Goal: Information Seeking & Learning: Learn about a topic

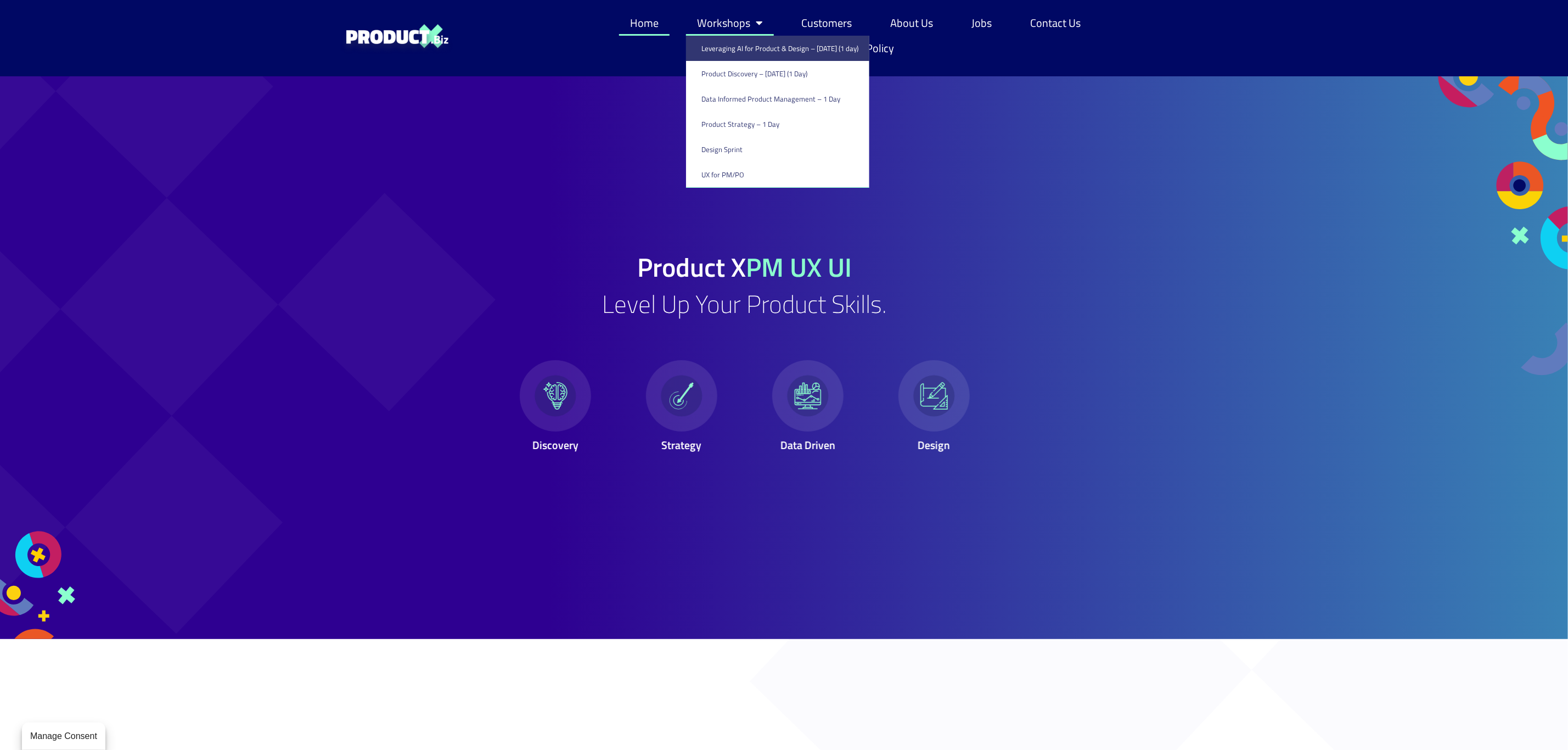
click at [739, 48] on link "Leveraging AI for Product & Design – [DATE] (1 day)" at bounding box center [778, 48] width 183 height 25
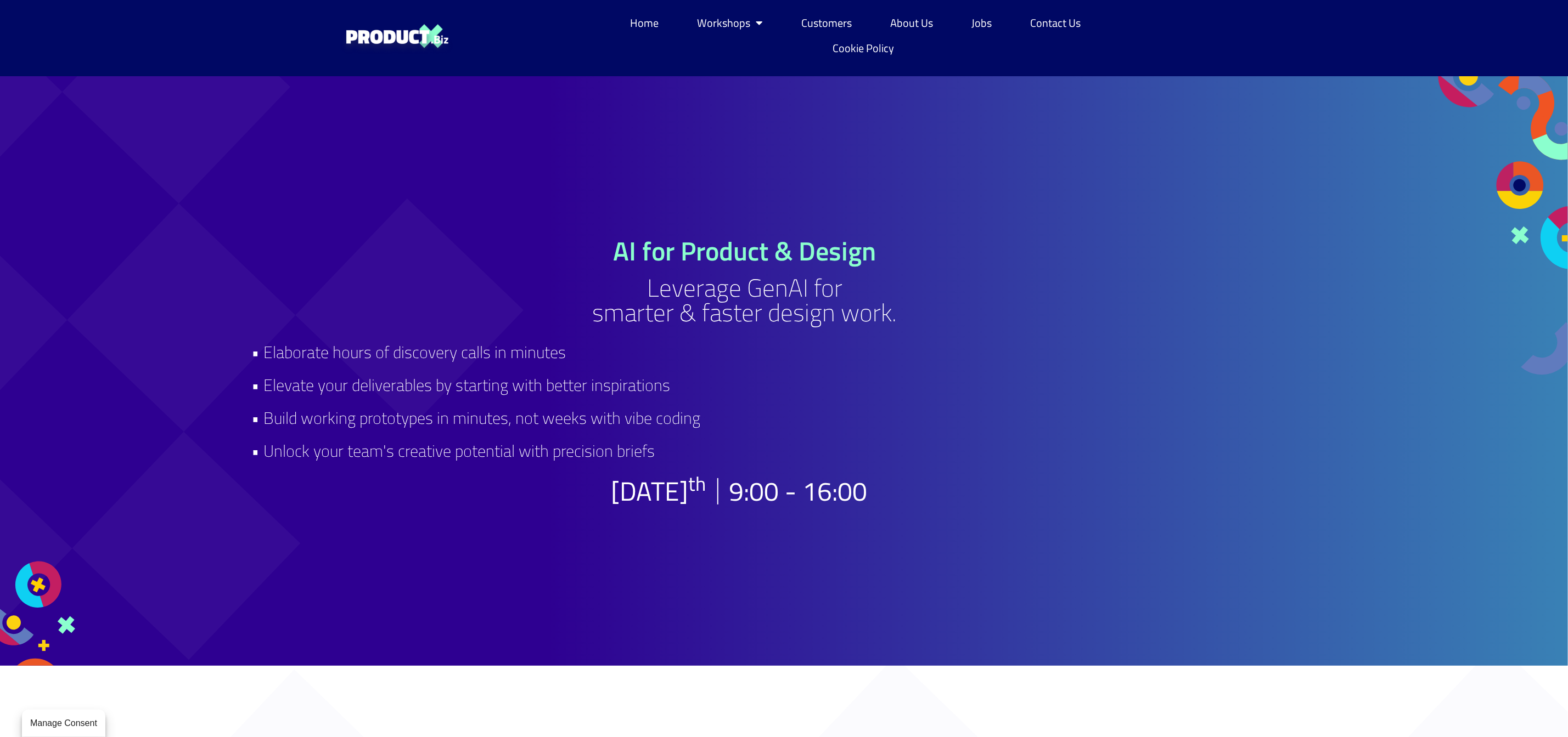
click at [257, 356] on h2 "• Elaborate hours of discovery calls in minutes • Elevate your deliverables by …" at bounding box center [745, 401] width 986 height 131
drag, startPoint x: 252, startPoint y: 356, endPoint x: 667, endPoint y: 461, distance: 428.1
click at [667, 461] on h2 "• Elaborate hours of discovery calls in minutes • Elevate your deliverables by …" at bounding box center [745, 401] width 986 height 131
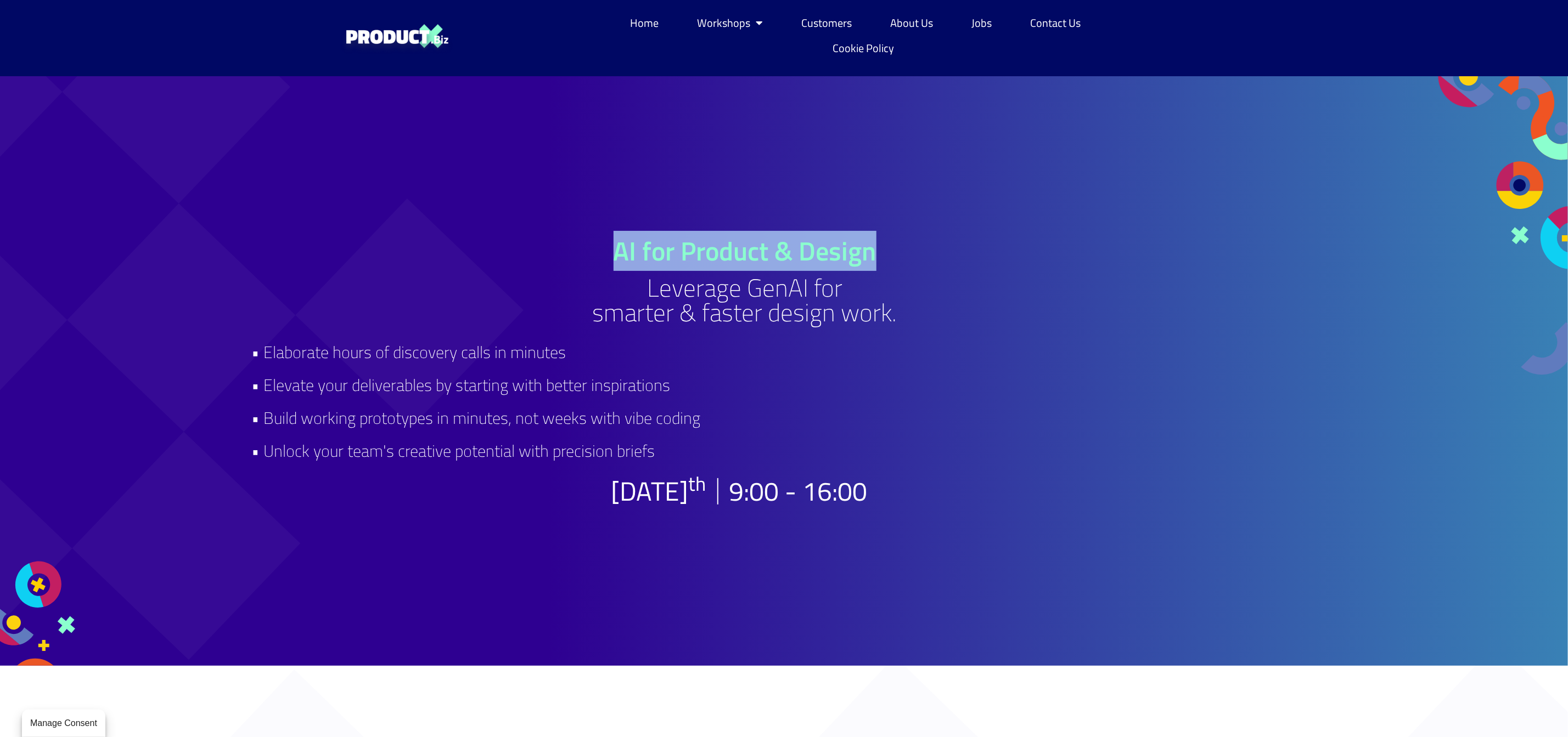
drag, startPoint x: 613, startPoint y: 255, endPoint x: 917, endPoint y: 255, distance: 304.0
click at [917, 255] on h1 "AI for Product & Design" at bounding box center [745, 251] width 986 height 27
copy h1 "AI for Product & Design"
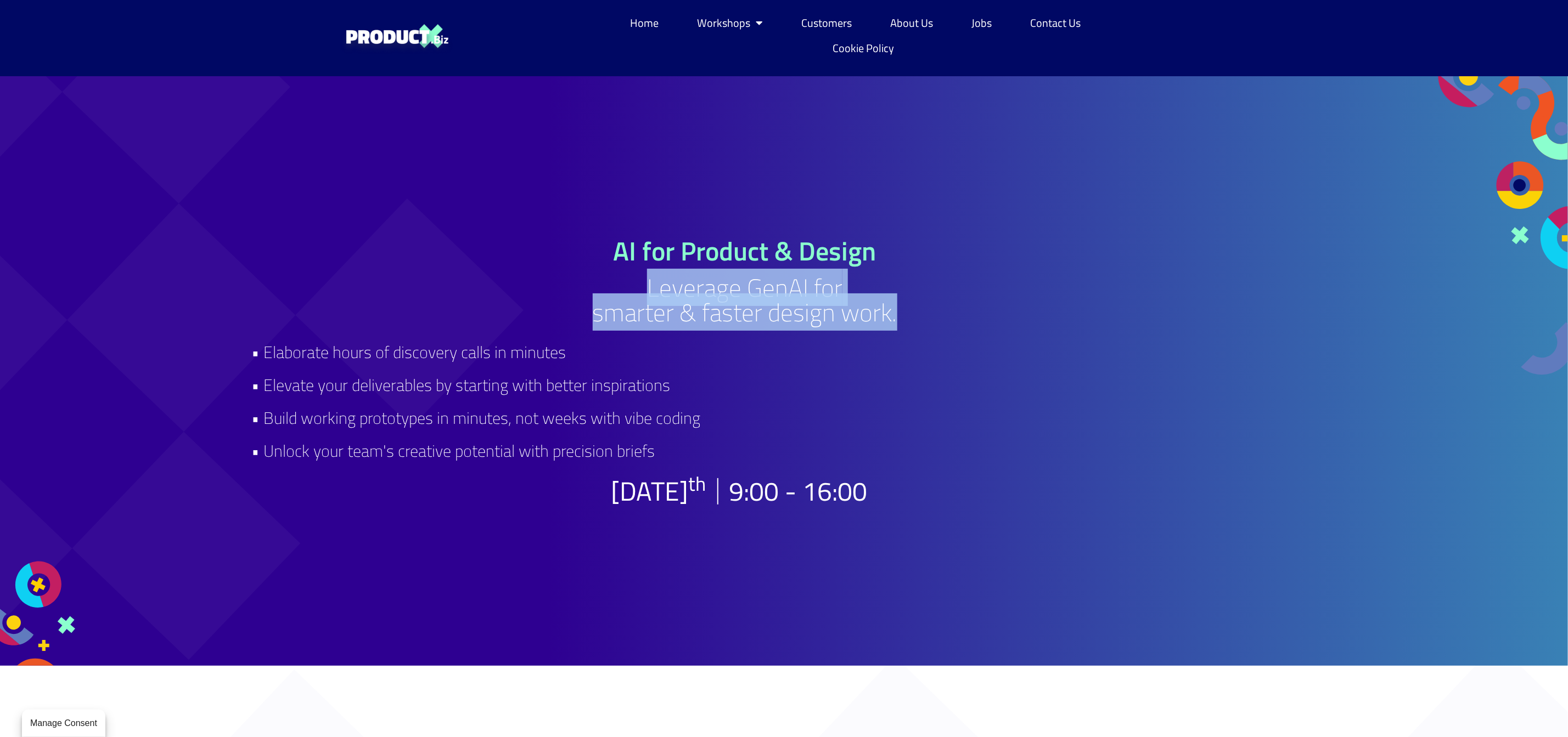
drag, startPoint x: 649, startPoint y: 295, endPoint x: 977, endPoint y: 309, distance: 328.3
click at [977, 309] on h2 "Leverage GenAI for smarter & faster design work." at bounding box center [745, 300] width 986 height 49
copy h2 "Leverage GenAI for smarter & faster design work."
drag, startPoint x: 254, startPoint y: 354, endPoint x: 687, endPoint y: 460, distance: 445.8
click at [687, 460] on h2 "• Elaborate hours of discovery calls in minutes • Elevate your deliverables by …" at bounding box center [745, 401] width 986 height 131
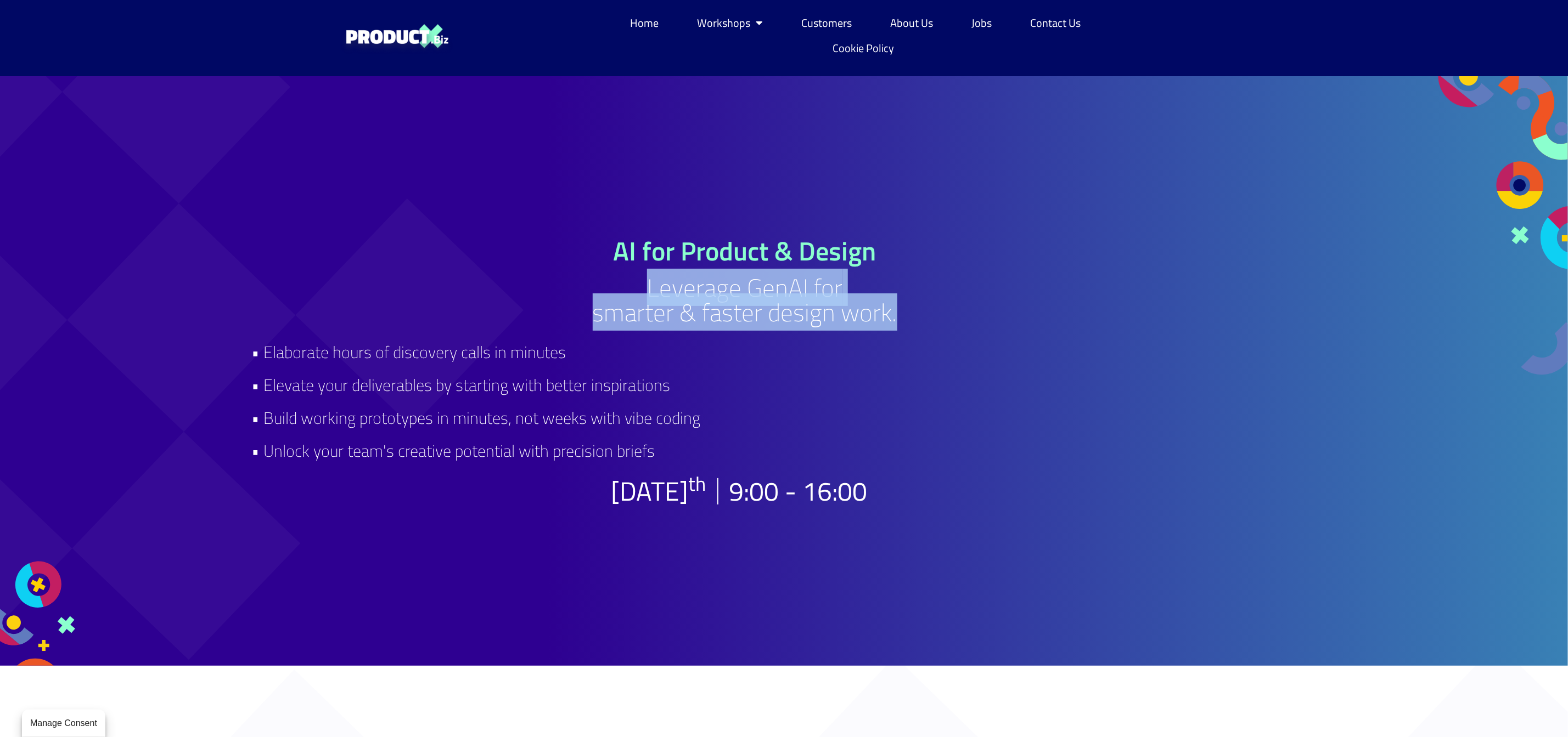
copy h2 "• Elaborate hours of discovery calls in minutes • Elevate your deliverables by …"
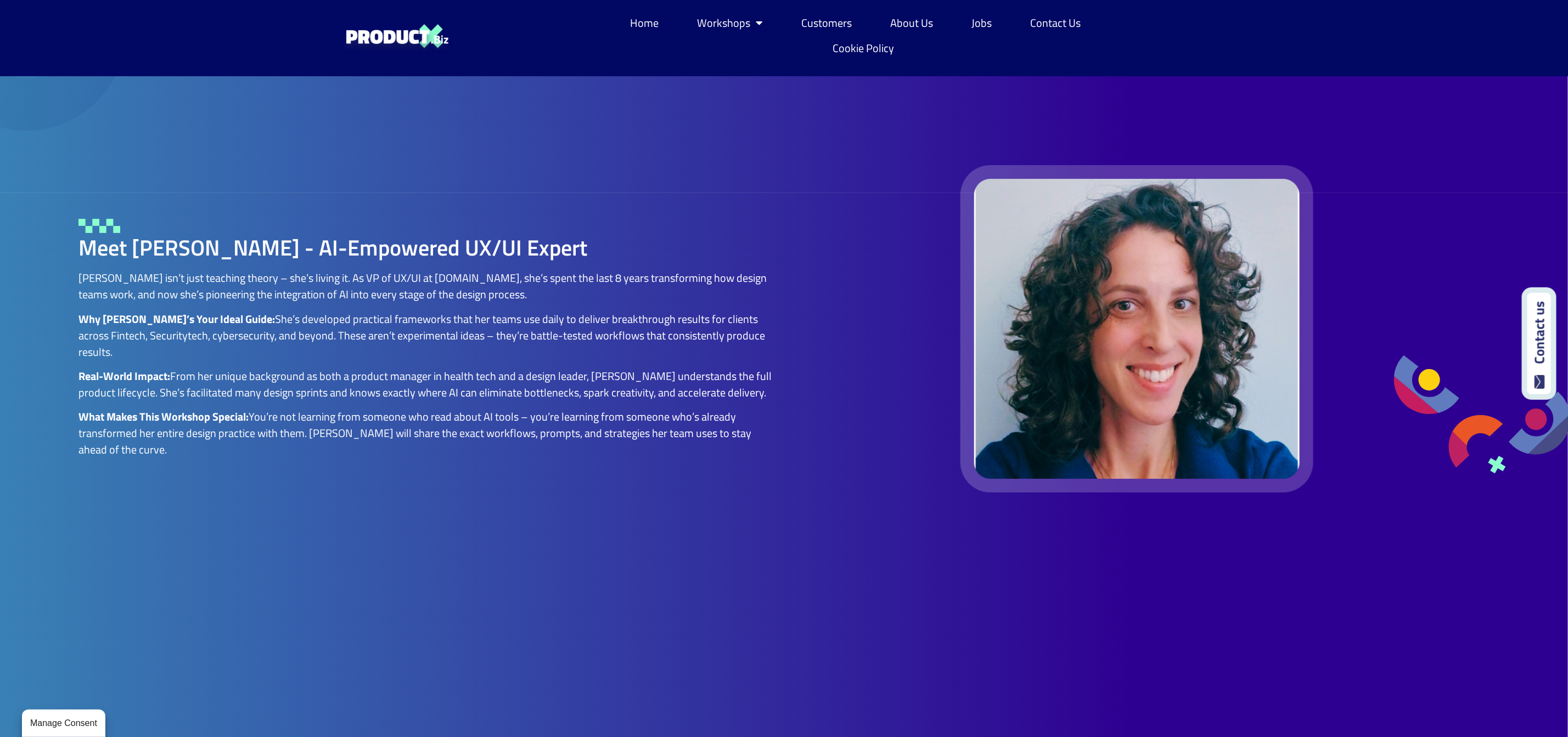
scroll to position [2716, 0]
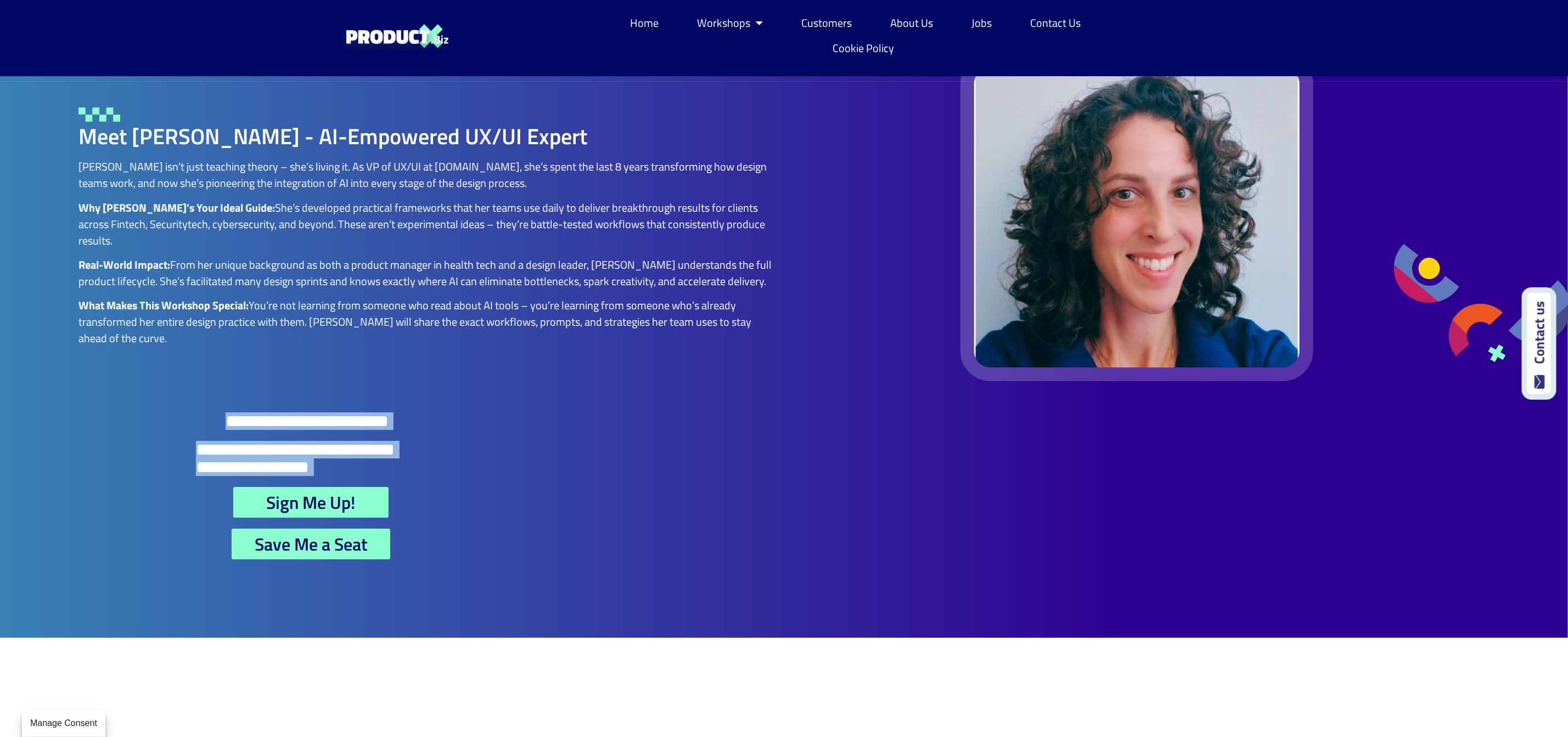
drag, startPoint x: 221, startPoint y: 435, endPoint x: 410, endPoint y: 446, distance: 189.3
click at [410, 446] on div "**********" at bounding box center [311, 444] width 378 height 63
copy div "**********"
